Goal: Contribute content: Contribute content

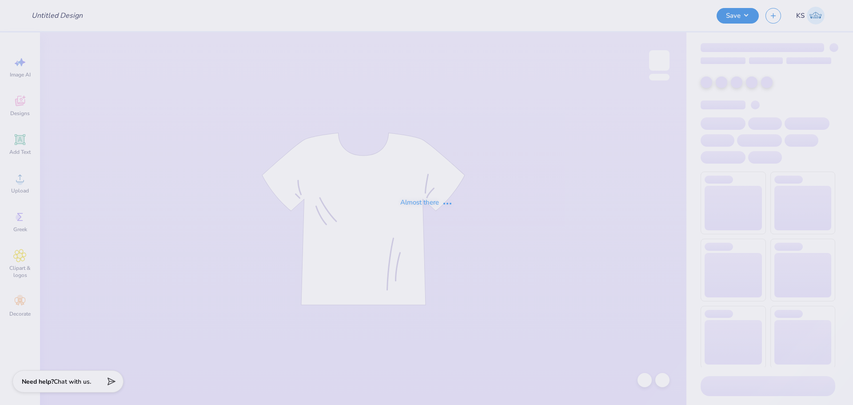
type input "5 Way"
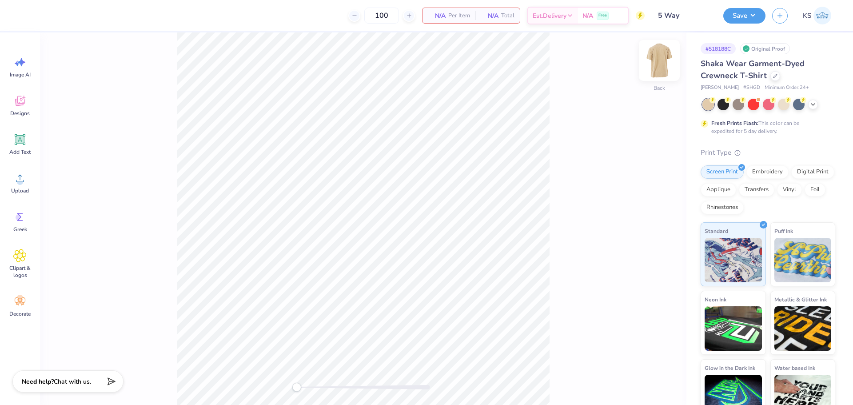
click at [658, 64] on img at bounding box center [660, 61] width 36 height 36
click at [22, 180] on circle at bounding box center [20, 182] width 6 height 6
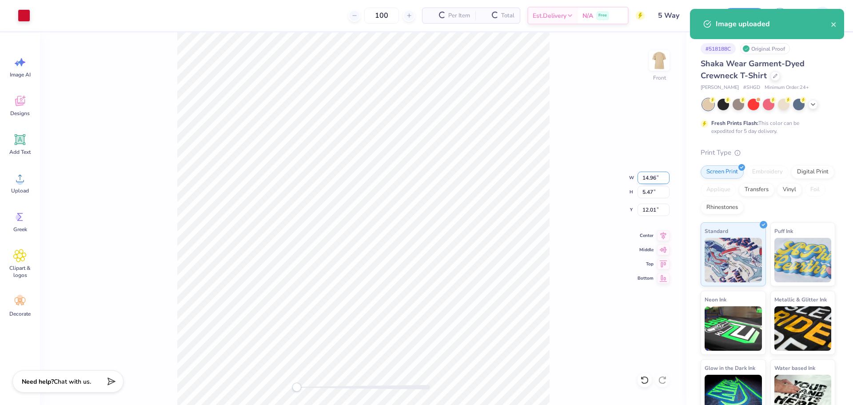
click at [648, 176] on input "14.96" at bounding box center [654, 178] width 32 height 12
type input "12.00"
type input "4.39"
type input "12.55"
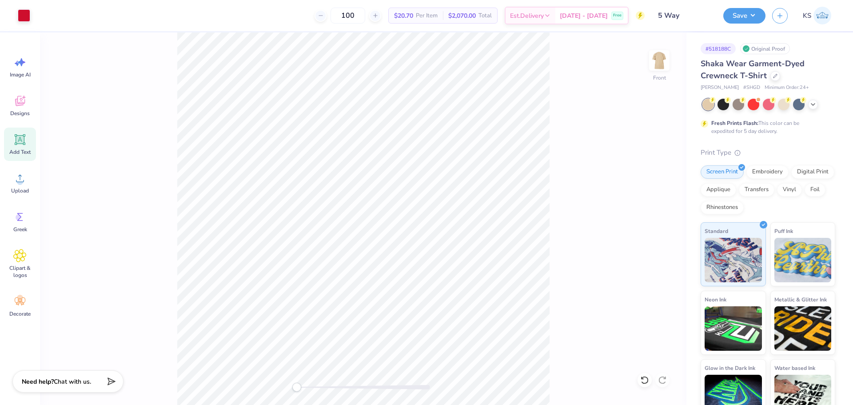
click at [27, 145] on div "Add Text" at bounding box center [20, 144] width 32 height 33
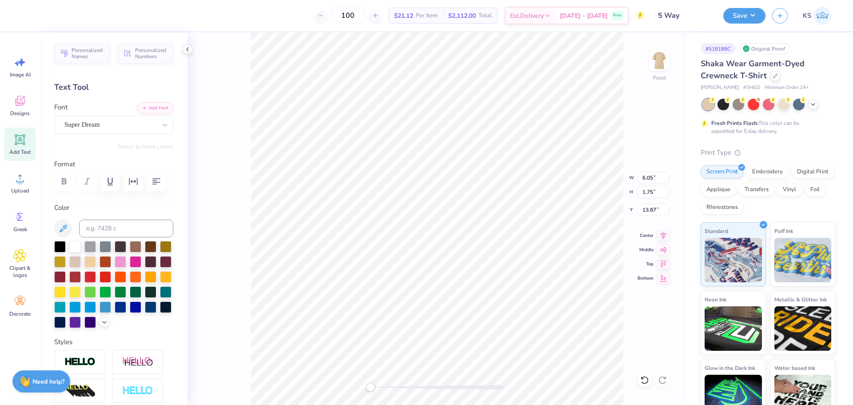
type textarea "THE AFTERS ARE CALLING"
drag, startPoint x: 64, startPoint y: 226, endPoint x: 155, endPoint y: 220, distance: 90.8
click at [65, 227] on icon at bounding box center [64, 228] width 8 height 8
click at [154, 107] on button "Add Font" at bounding box center [155, 107] width 36 height 12
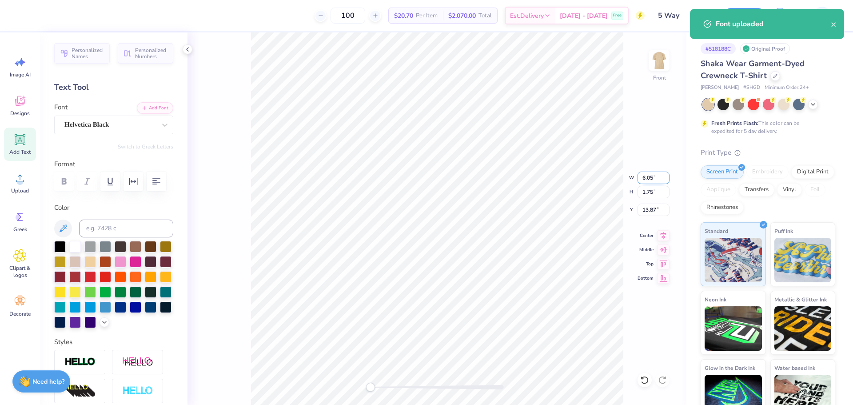
click at [657, 181] on input "6.05" at bounding box center [654, 178] width 32 height 12
type input "15.00"
type input "0.77"
type input "14.37"
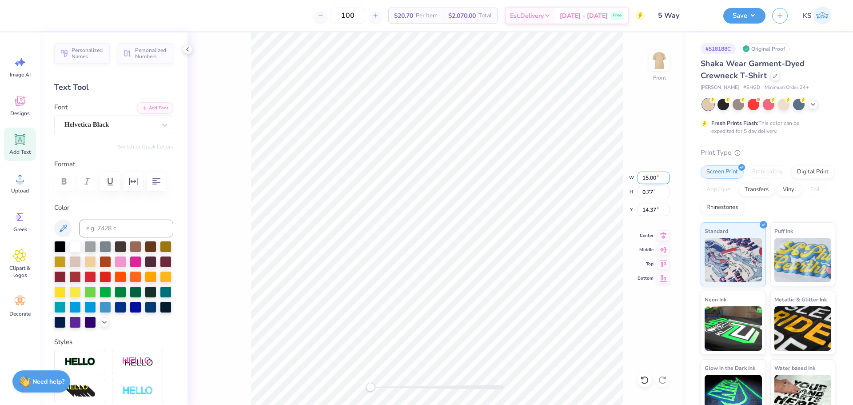
click at [652, 181] on input "15.00" at bounding box center [654, 178] width 32 height 12
type input "12.00"
type input "0.62"
type input "14.44"
click at [383, 390] on div "Front" at bounding box center [437, 218] width 499 height 372
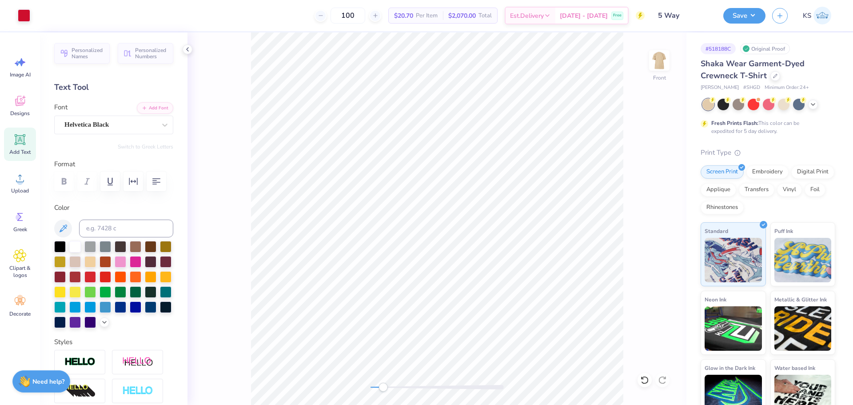
click at [383, 387] on div at bounding box center [437, 387] width 133 height 4
click at [538, 306] on li "Group" at bounding box center [549, 307] width 70 height 17
type input "16.60"
click at [559, 303] on li "Group" at bounding box center [571, 307] width 70 height 17
type input "0.62"
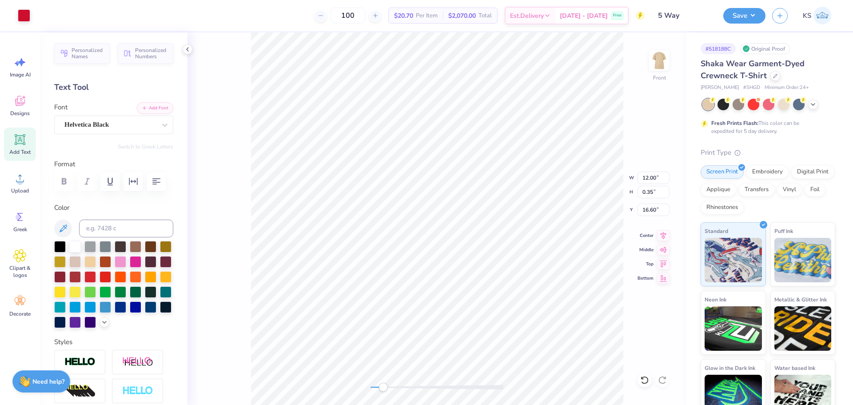
type input "17.42"
click at [538, 339] on li "Bring to Front" at bounding box center [545, 341] width 70 height 17
type input "0.35"
type input "12.55"
click at [665, 232] on icon at bounding box center [664, 234] width 6 height 8
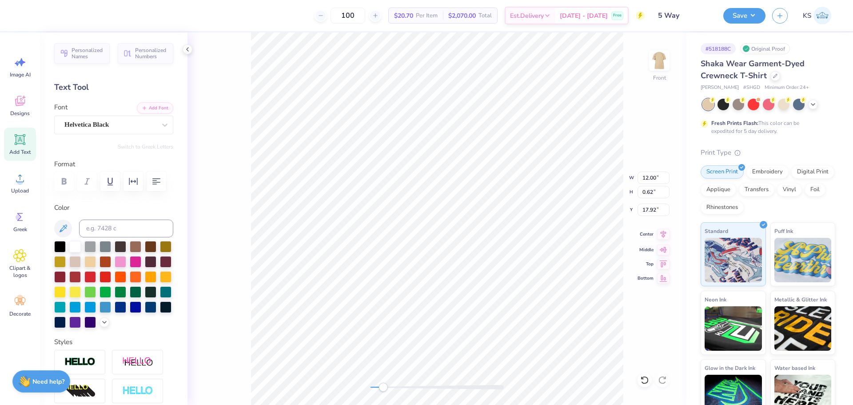
click at [667, 234] on icon at bounding box center [663, 234] width 12 height 11
drag, startPoint x: 383, startPoint y: 387, endPoint x: 367, endPoint y: 384, distance: 16.2
click at [367, 384] on div "Accessibility label" at bounding box center [370, 387] width 9 height 9
click at [651, 179] on input "12.00" at bounding box center [654, 178] width 32 height 12
click at [648, 207] on input "12.15" at bounding box center [654, 210] width 32 height 12
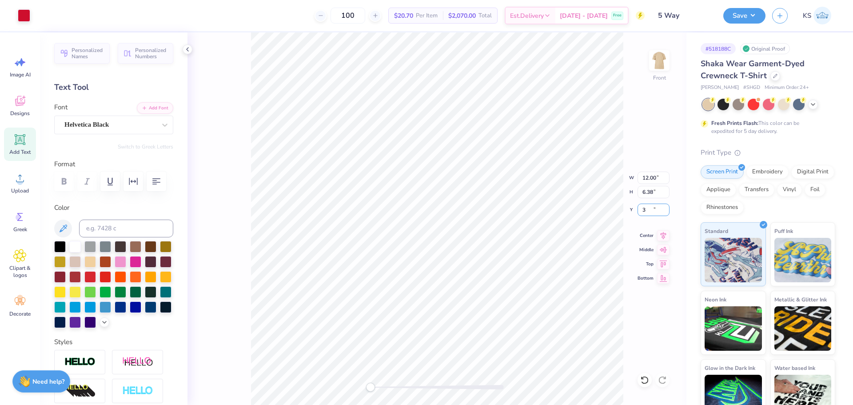
type input "3.00"
click at [646, 379] on icon at bounding box center [644, 379] width 9 height 9
click at [661, 63] on img at bounding box center [660, 61] width 36 height 36
click at [661, 56] on img at bounding box center [660, 61] width 36 height 36
click at [657, 68] on img at bounding box center [660, 61] width 36 height 36
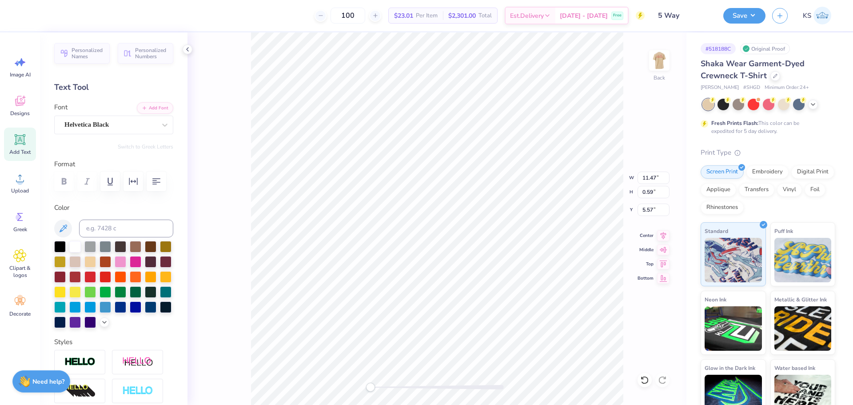
scroll to position [8, 3]
click at [152, 106] on button "Add Font" at bounding box center [155, 107] width 36 height 12
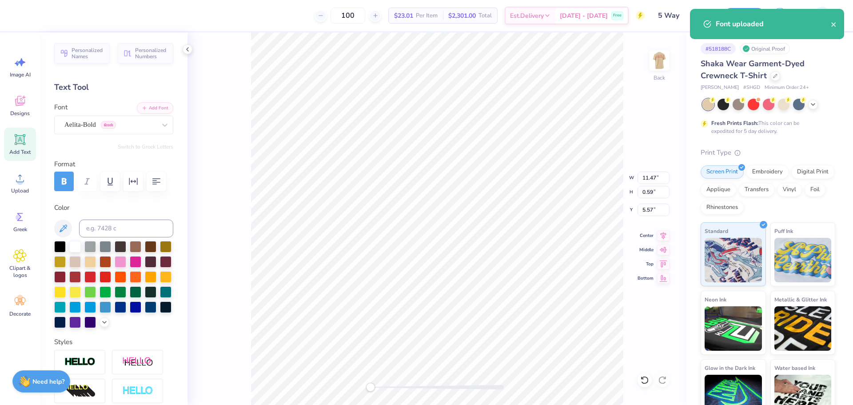
paste textarea "SAE BQP SX PKA SFE"
type textarea "SAE BQP SX PKA SFE"
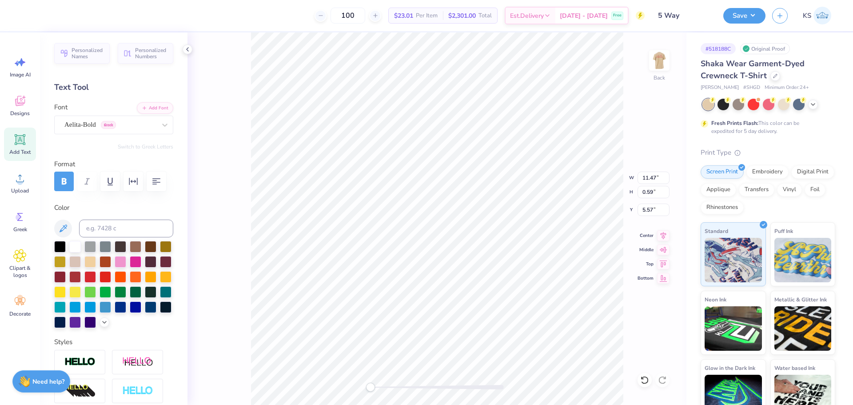
scroll to position [8, 1]
paste textarea
type textarea "SAE BQP SX PKA SFE"
type input "1.54"
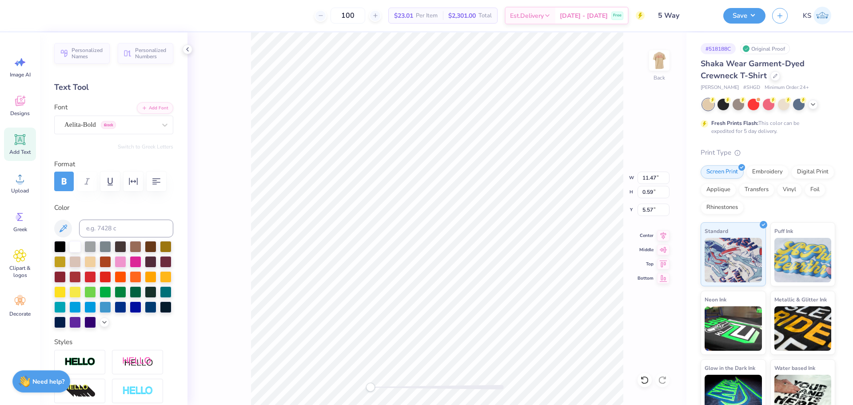
type input "4.30"
type input "3.72"
click at [24, 180] on icon at bounding box center [19, 178] width 13 height 13
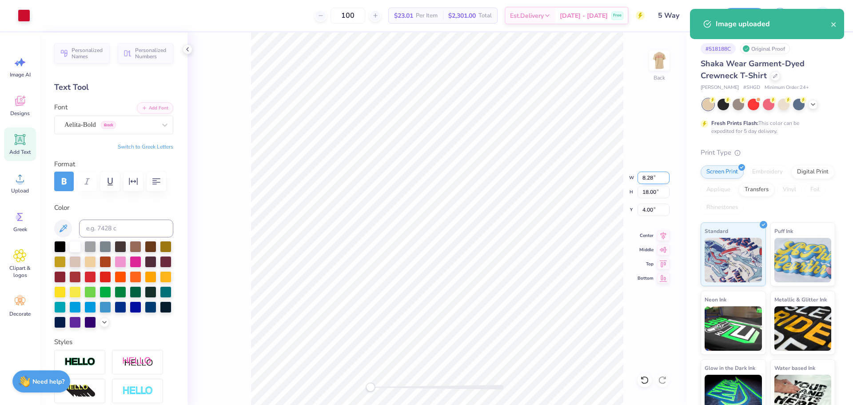
click at [651, 178] on input "8.28" at bounding box center [654, 178] width 32 height 12
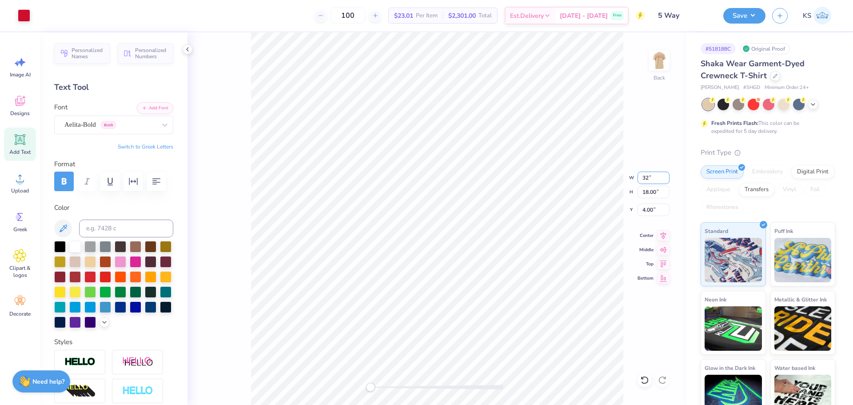
type input "3"
type input "5.00"
type input "10.87"
type input "7.57"
click at [647, 180] on input "5.00" at bounding box center [654, 178] width 32 height 12
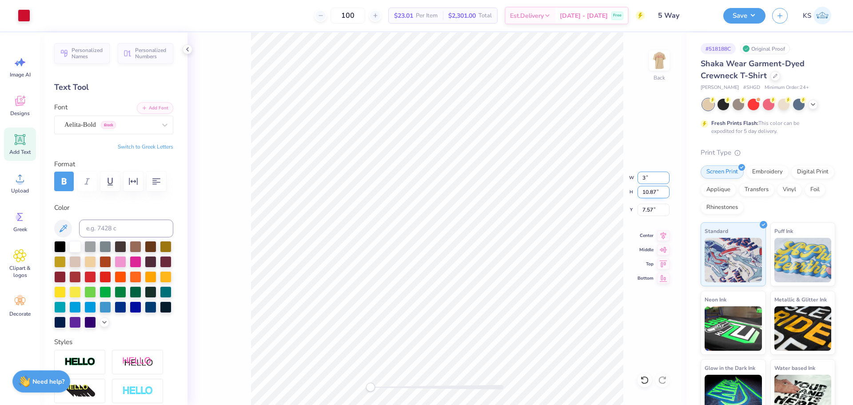
type input "3.00"
type input "6.52"
type input "9.74"
click at [655, 180] on input "3.00" at bounding box center [654, 178] width 32 height 12
type input "2.00"
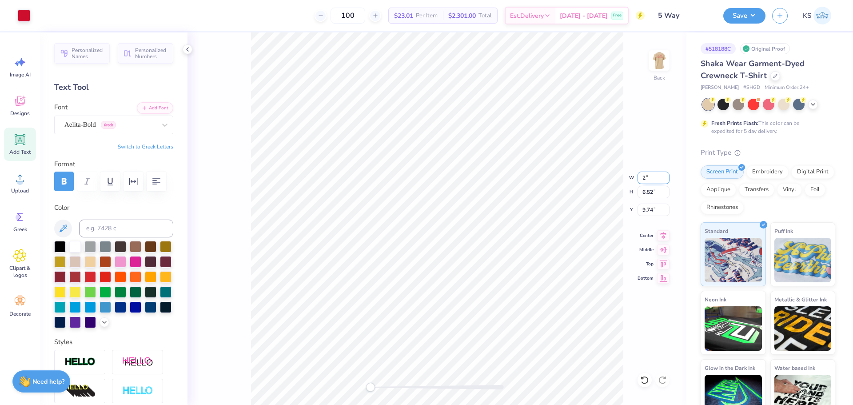
type input "4.35"
click at [651, 205] on input "11.99" at bounding box center [654, 210] width 32 height 12
type input "12"
click at [663, 70] on img at bounding box center [660, 61] width 36 height 36
click at [729, 20] on button "Save" at bounding box center [744, 15] width 42 height 16
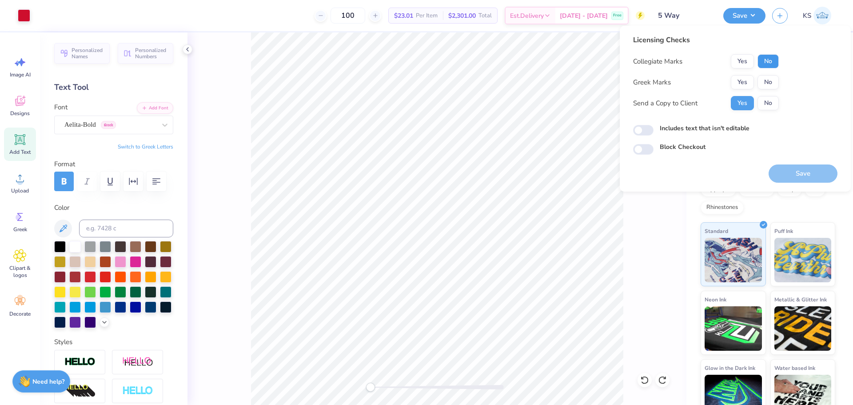
click at [760, 58] on button "No" at bounding box center [768, 61] width 21 height 14
click at [745, 80] on button "Yes" at bounding box center [742, 82] width 23 height 14
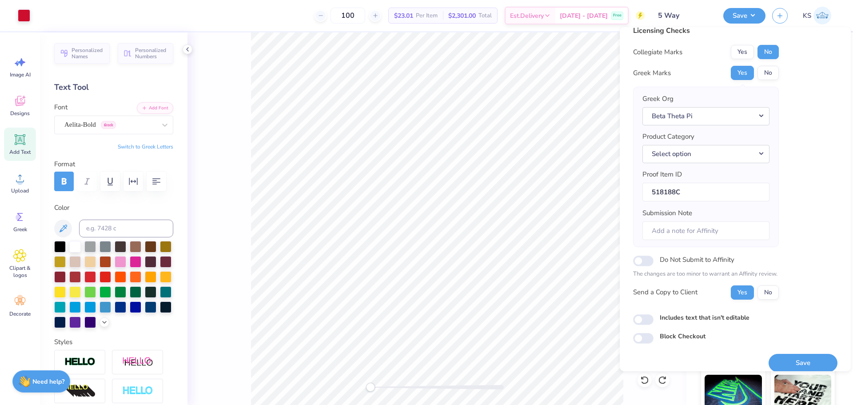
scroll to position [20, 0]
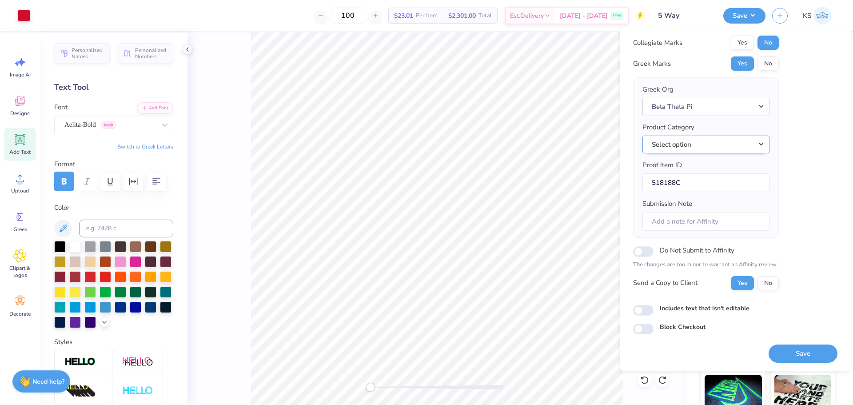
click at [725, 147] on button "Select option" at bounding box center [706, 145] width 127 height 18
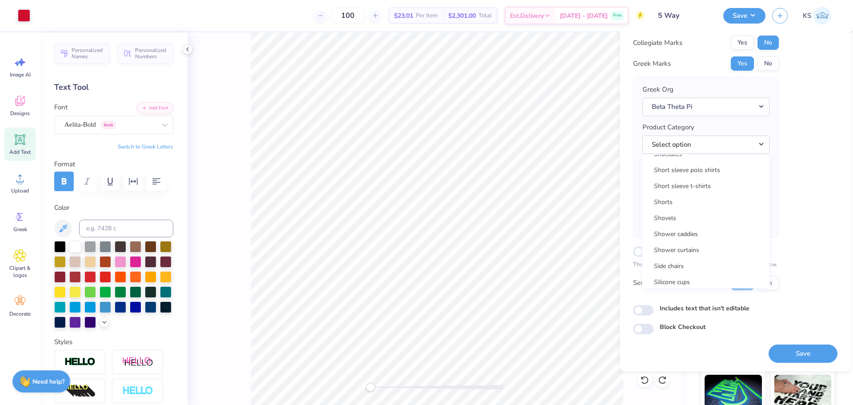
scroll to position [12870, 0]
click at [717, 186] on link "Short sleeve t-shirts" at bounding box center [706, 189] width 120 height 15
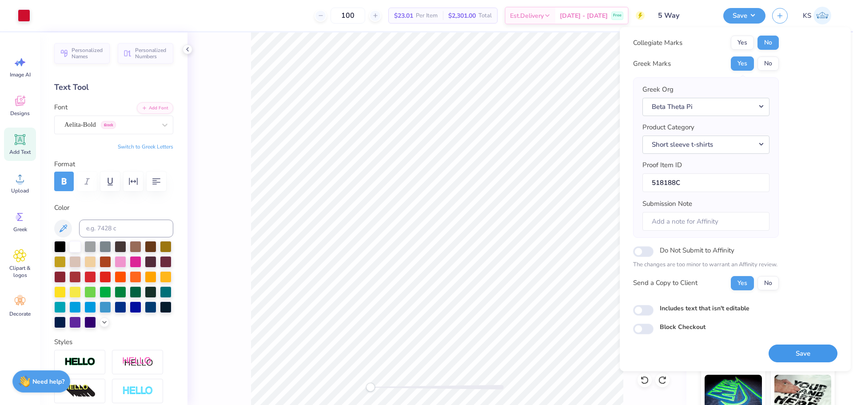
click at [785, 350] on button "Save" at bounding box center [803, 353] width 69 height 18
